Goal: Information Seeking & Learning: Learn about a topic

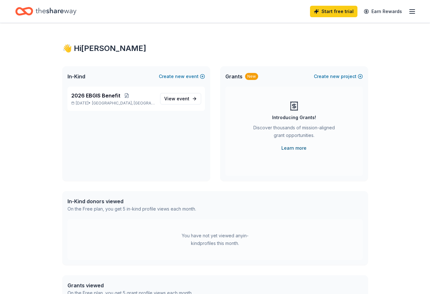
click at [298, 148] on link "Learn more" at bounding box center [293, 148] width 25 height 8
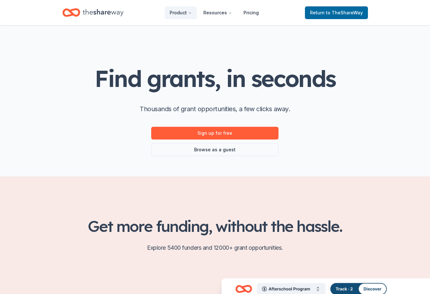
click at [364, 95] on div "Find grants, in seconds Thousands of grant opportunities, a few clicks away. Si…" at bounding box center [215, 100] width 326 height 151
click at [255, 151] on link "Browse as a guest" at bounding box center [214, 149] width 127 height 13
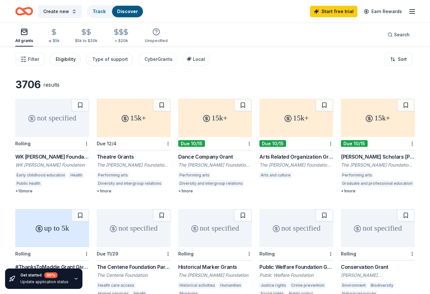
click at [60, 60] on div "Eligibility" at bounding box center [66, 59] width 20 height 8
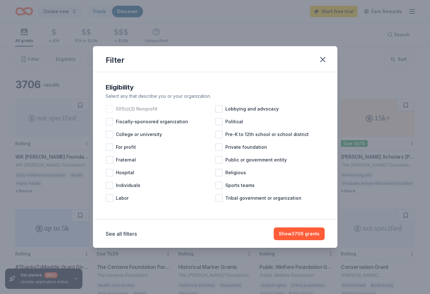
click at [112, 109] on div at bounding box center [110, 109] width 8 height 8
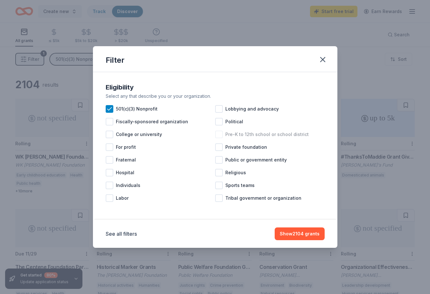
click at [218, 135] on div at bounding box center [219, 134] width 8 height 8
click at [293, 232] on button "Show 2089 grants" at bounding box center [298, 233] width 51 height 13
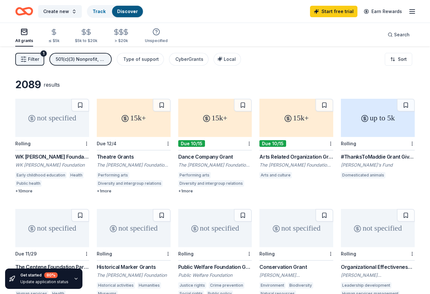
click at [57, 156] on div "WK Kellogg Foundation Grant" at bounding box center [52, 157] width 74 height 8
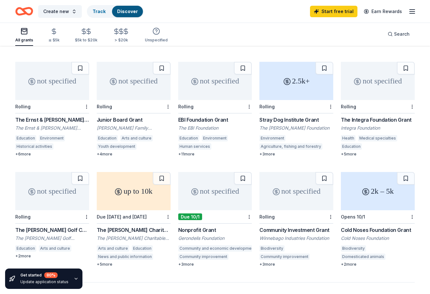
scroll to position [256, 0]
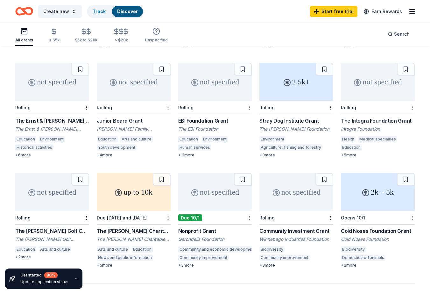
click at [220, 117] on div "EBI Foundation Grant" at bounding box center [215, 121] width 74 height 8
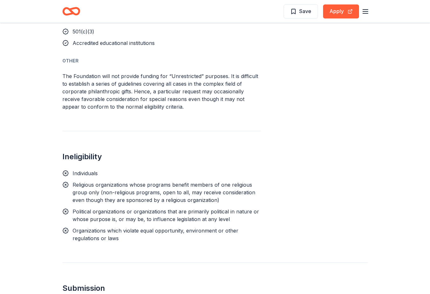
scroll to position [746, 0]
